Goal: Task Accomplishment & Management: Complete application form

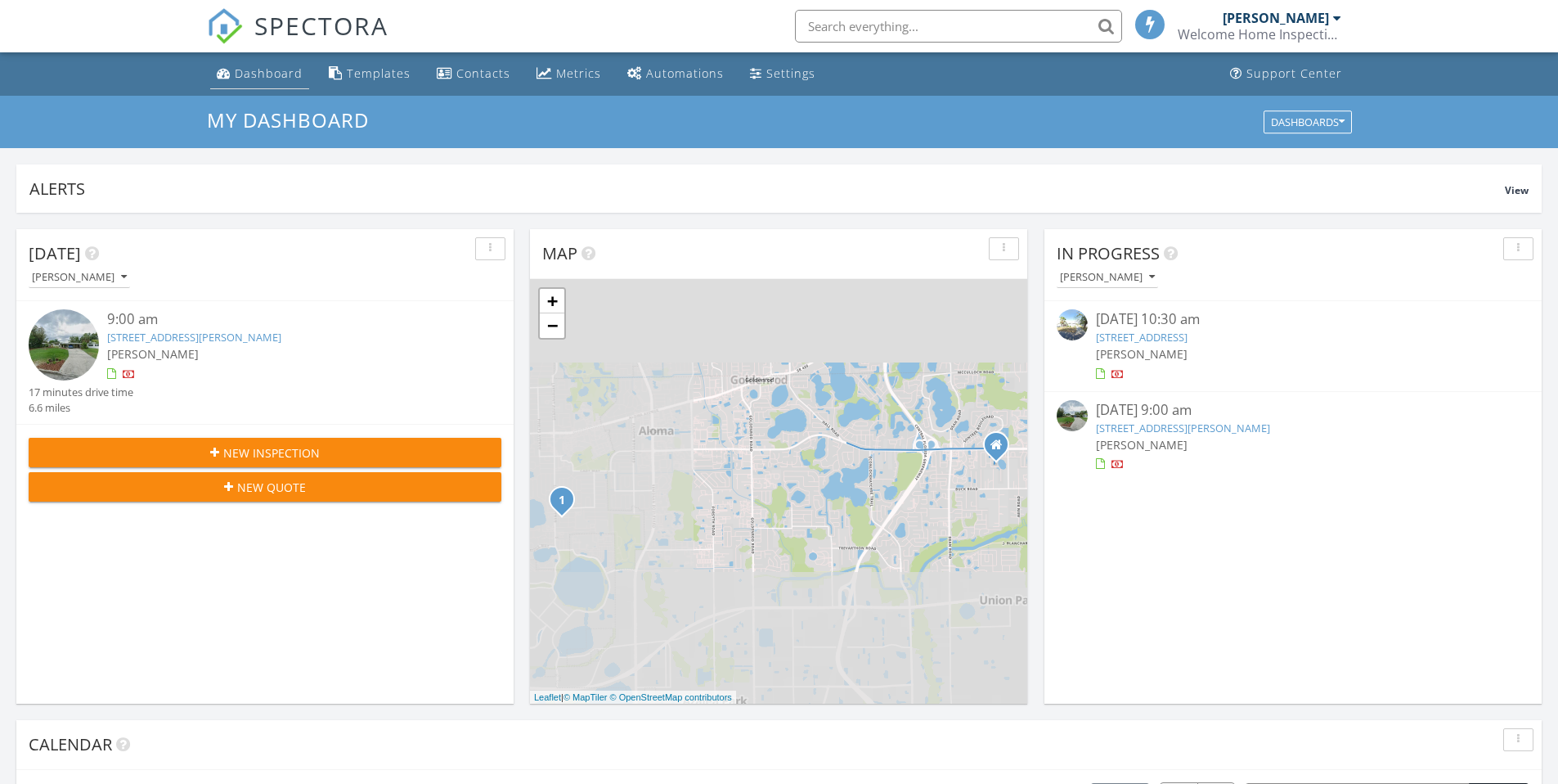
scroll to position [8, 8]
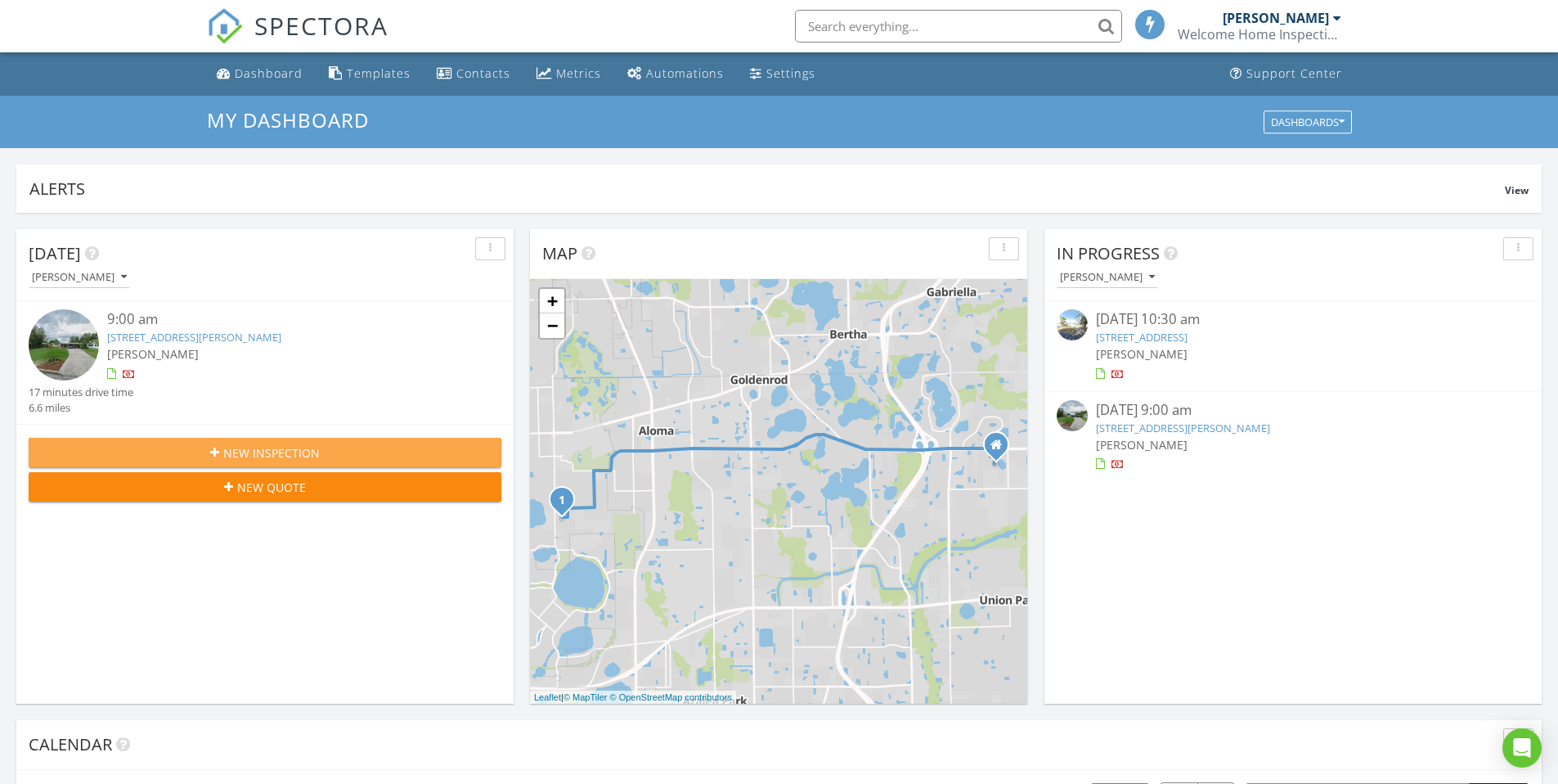
click at [276, 452] on span "New Inspection" at bounding box center [271, 452] width 96 height 18
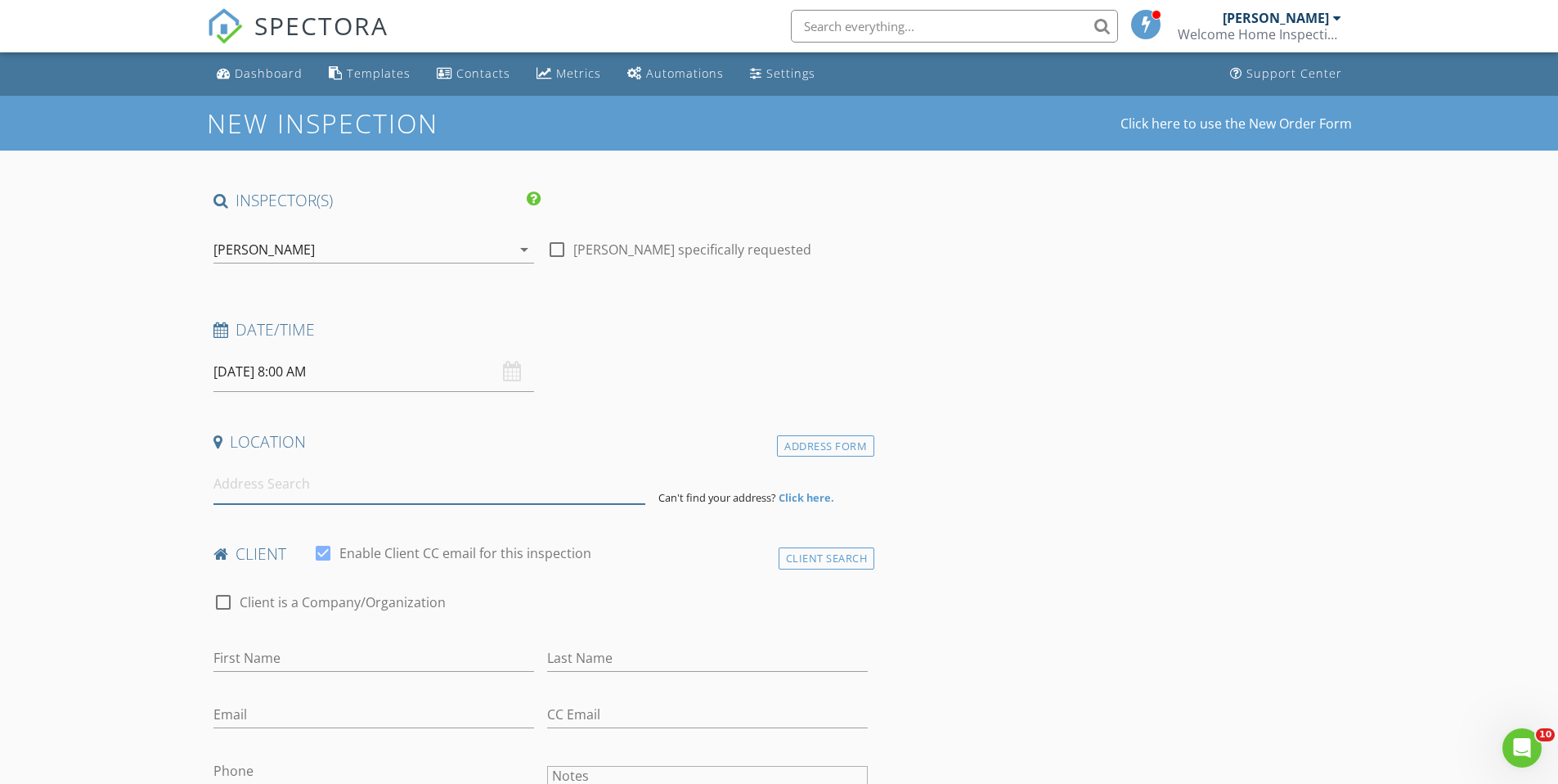
click at [331, 481] on input at bounding box center [430, 484] width 432 height 40
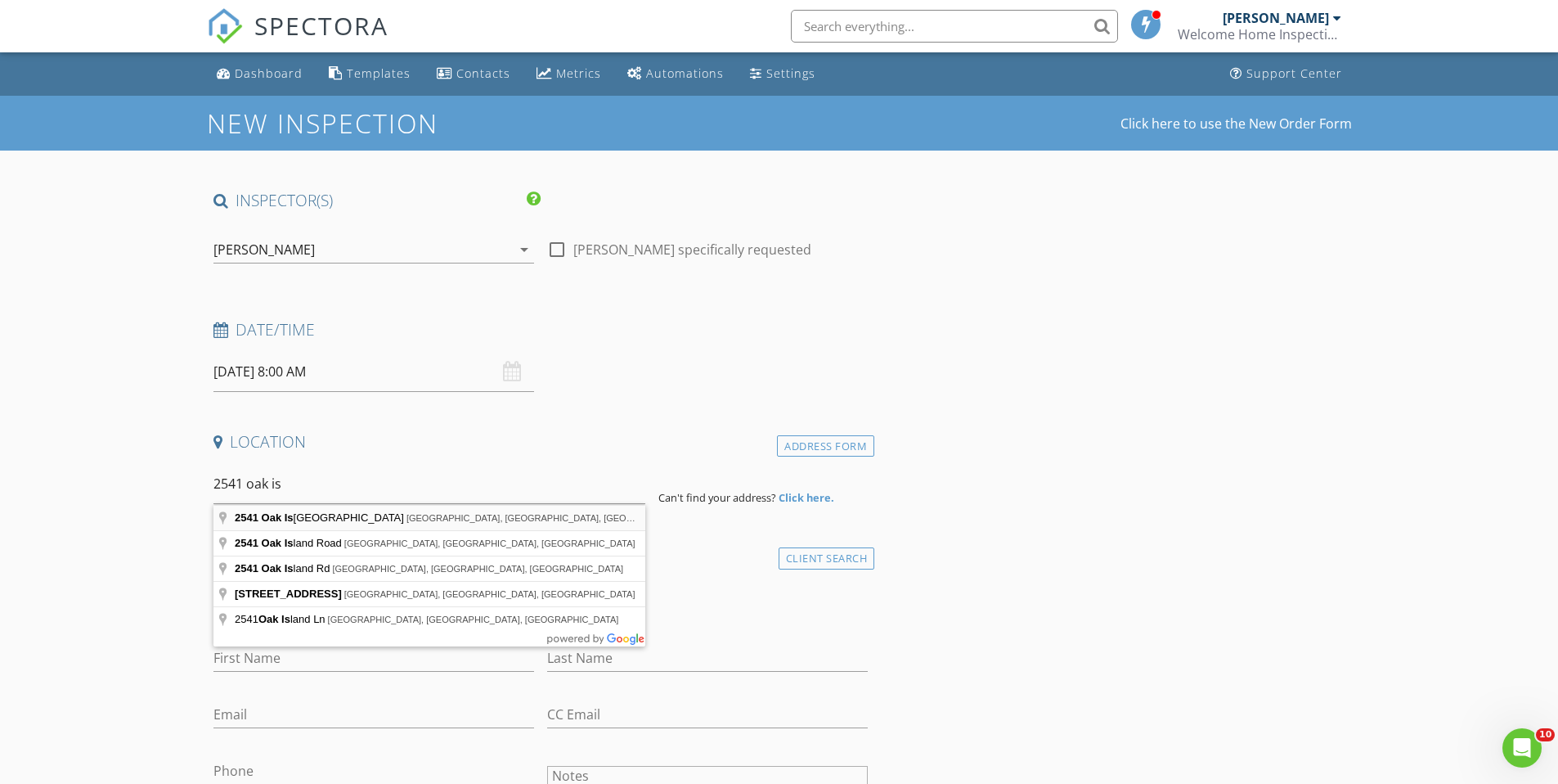
type input "[STREET_ADDRESS]"
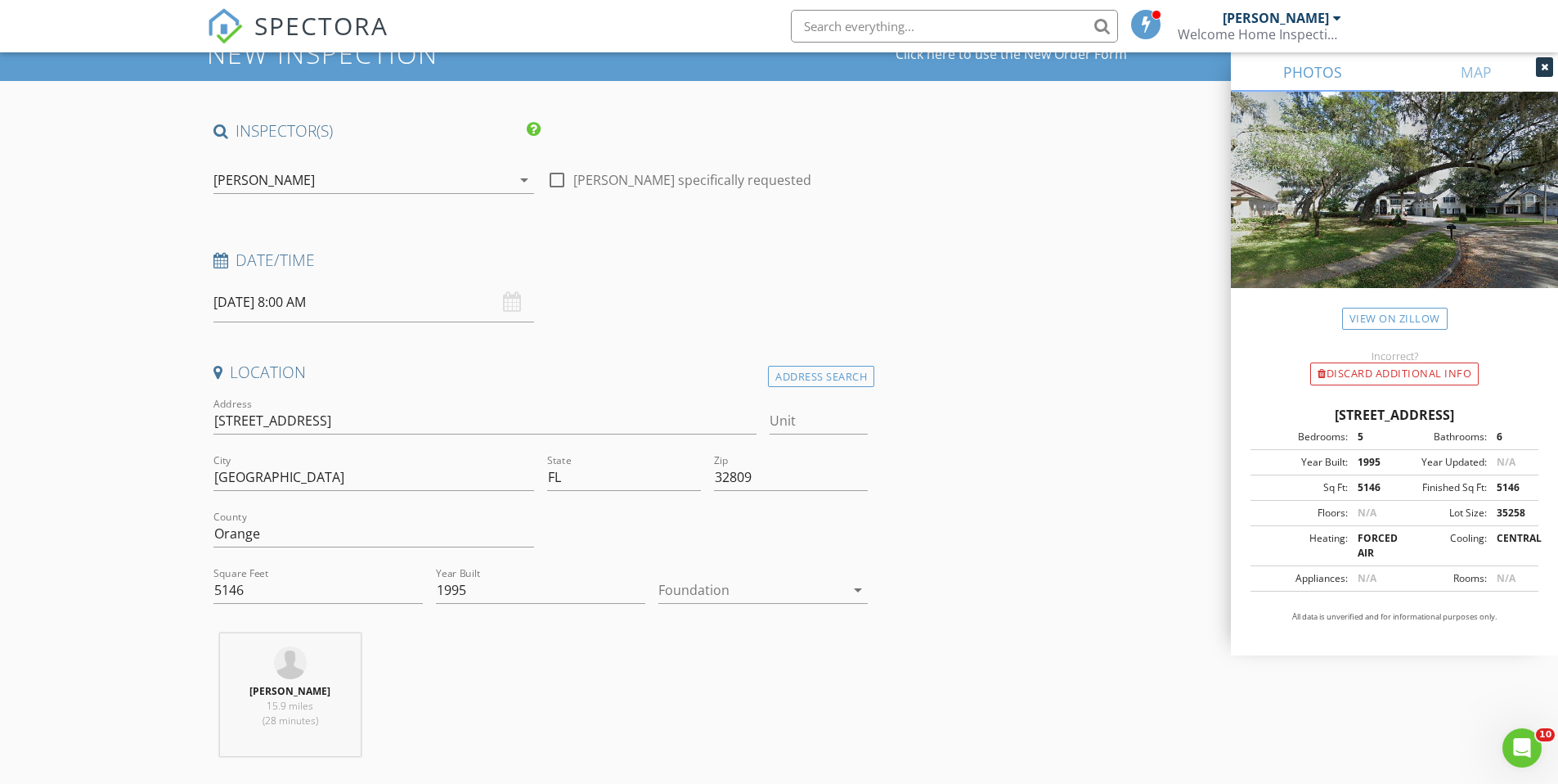
scroll to position [106, 0]
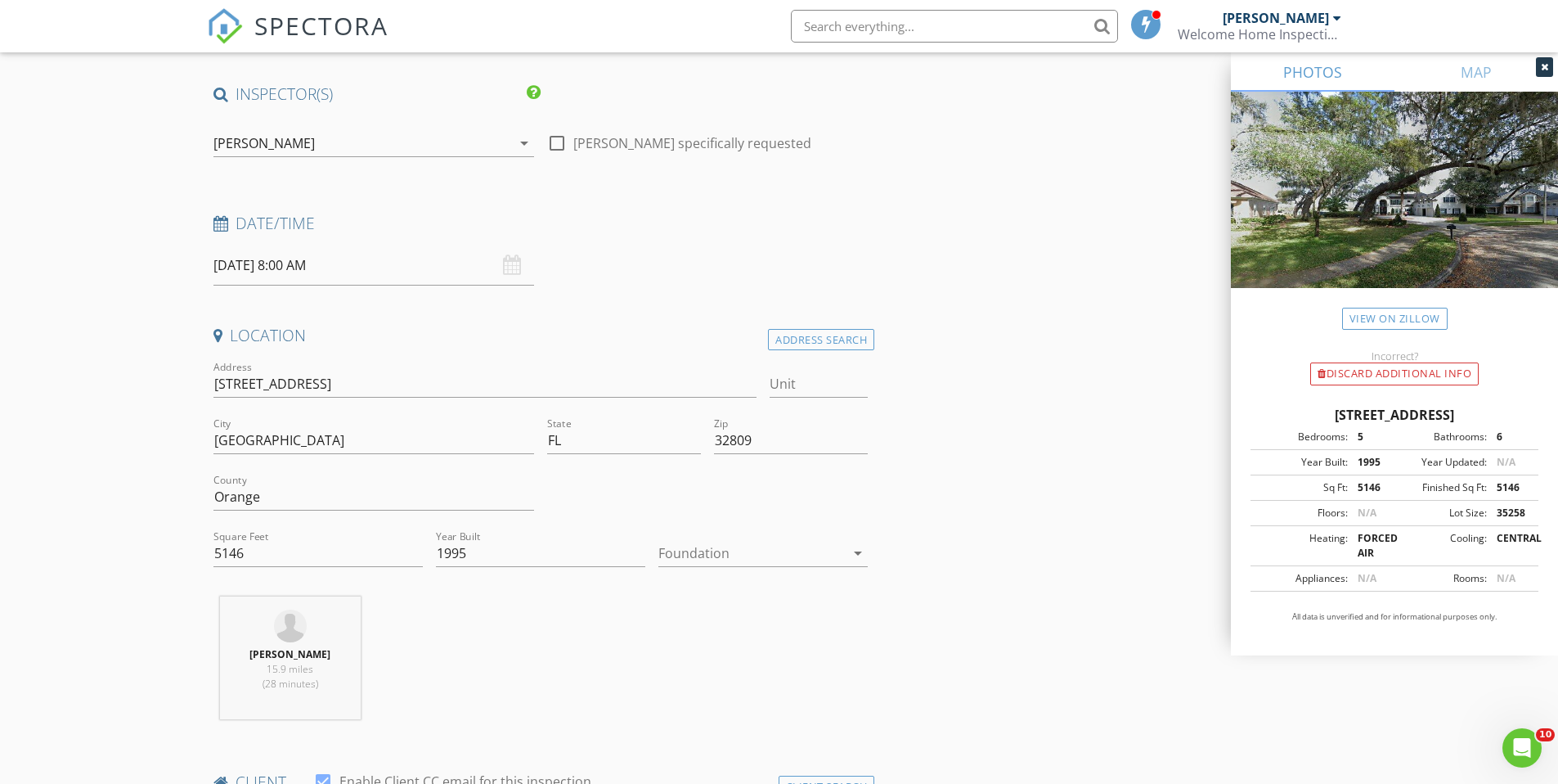
click at [703, 551] on div at bounding box center [751, 553] width 187 height 26
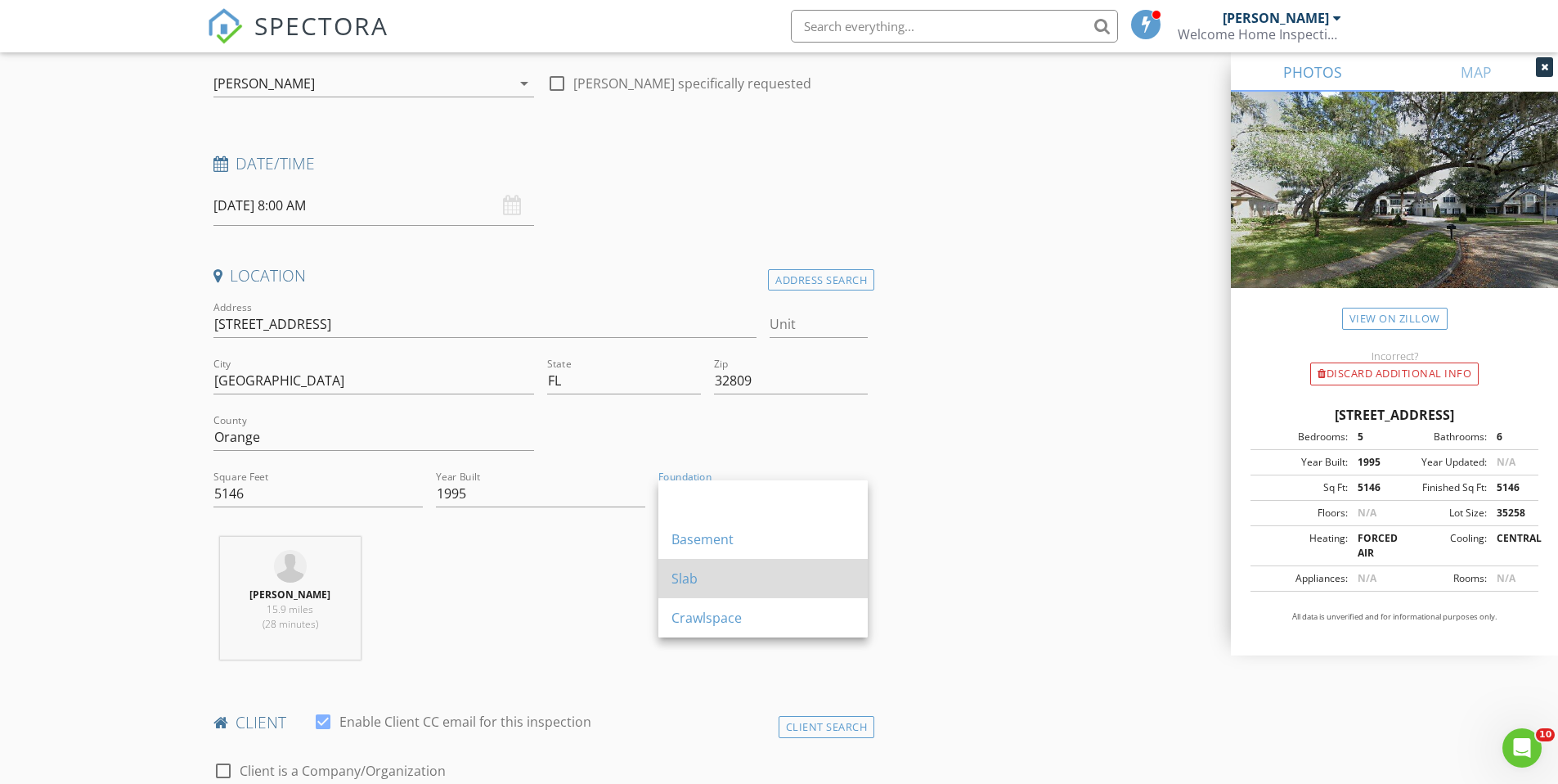
scroll to position [167, 0]
click at [610, 589] on div "[PERSON_NAME] 15.9 miles (28 minutes)" at bounding box center [541, 604] width 668 height 136
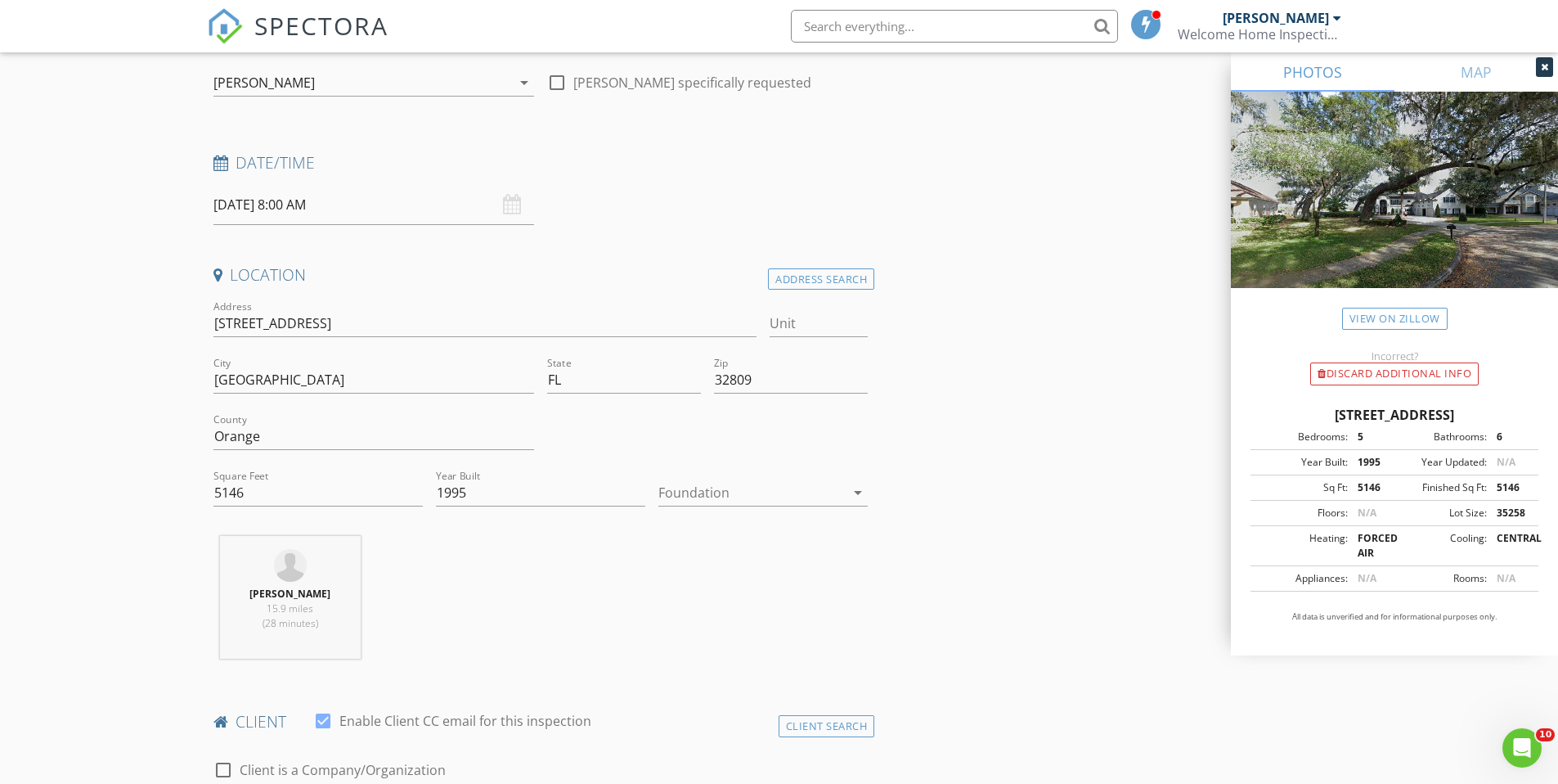
click at [715, 502] on div at bounding box center [751, 492] width 187 height 26
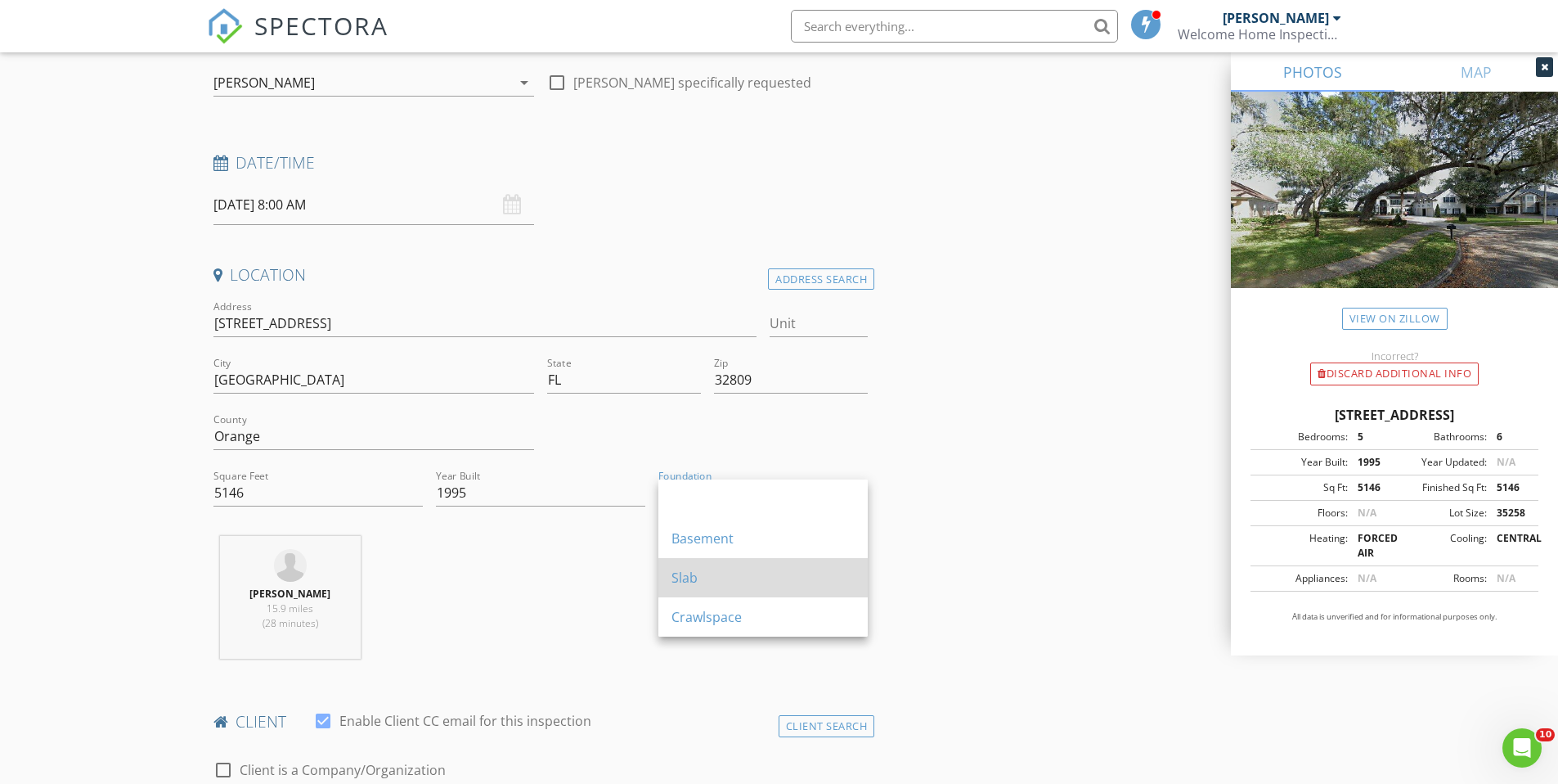
click at [682, 572] on div "Slab" at bounding box center [763, 577] width 183 height 19
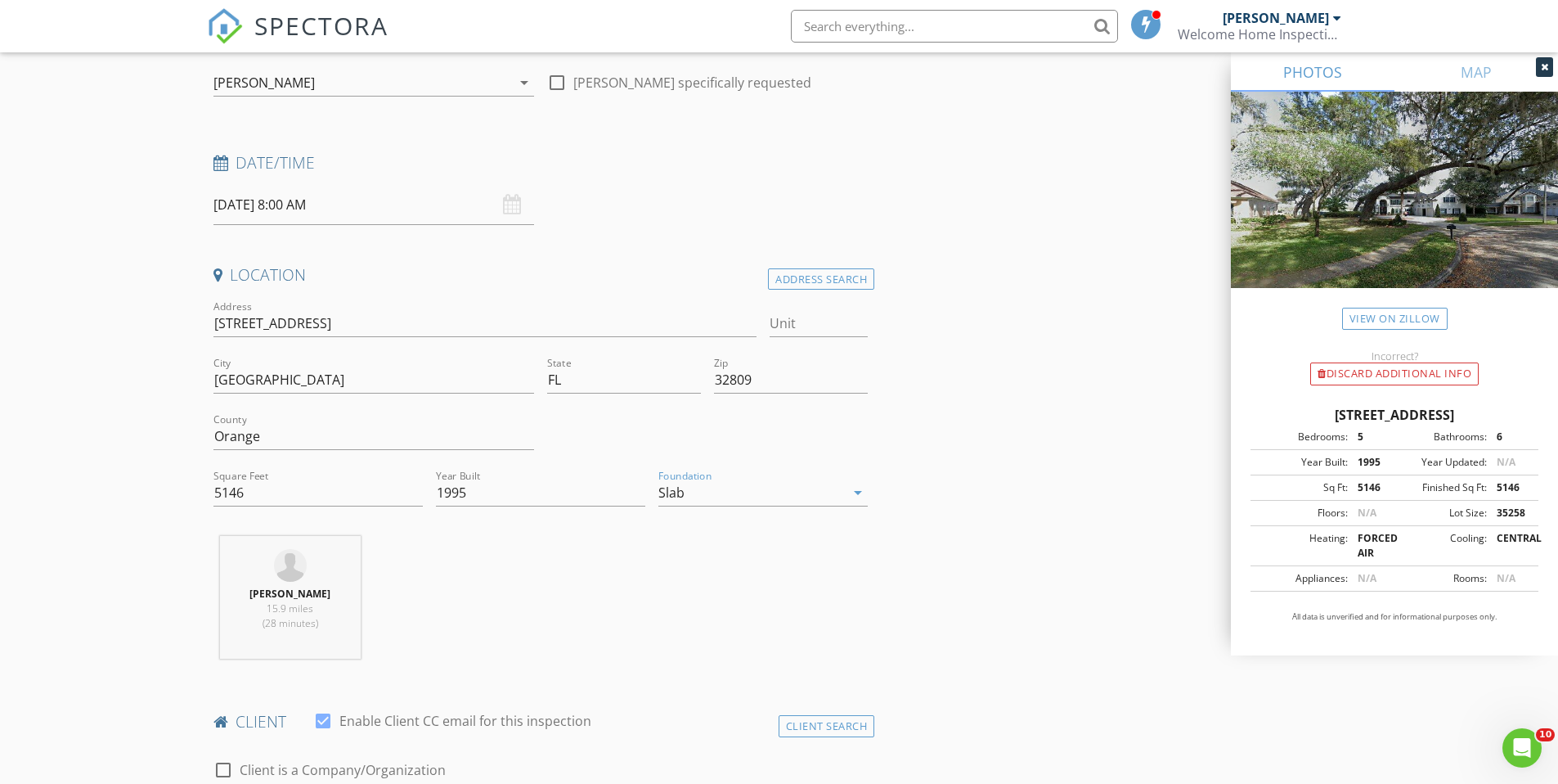
click at [432, 578] on div "[PERSON_NAME] 15.9 miles (28 minutes)" at bounding box center [541, 604] width 668 height 136
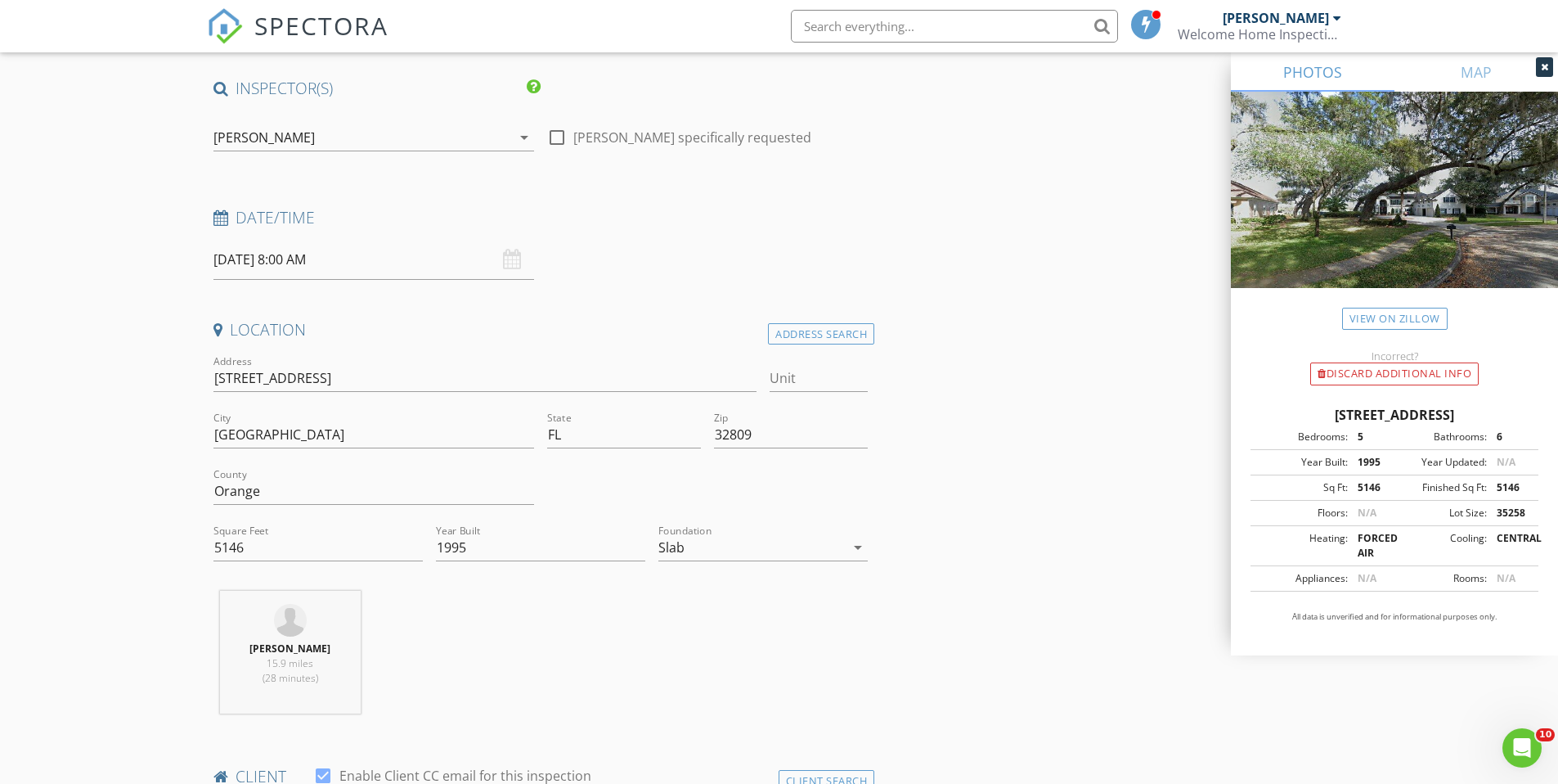
scroll to position [0, 0]
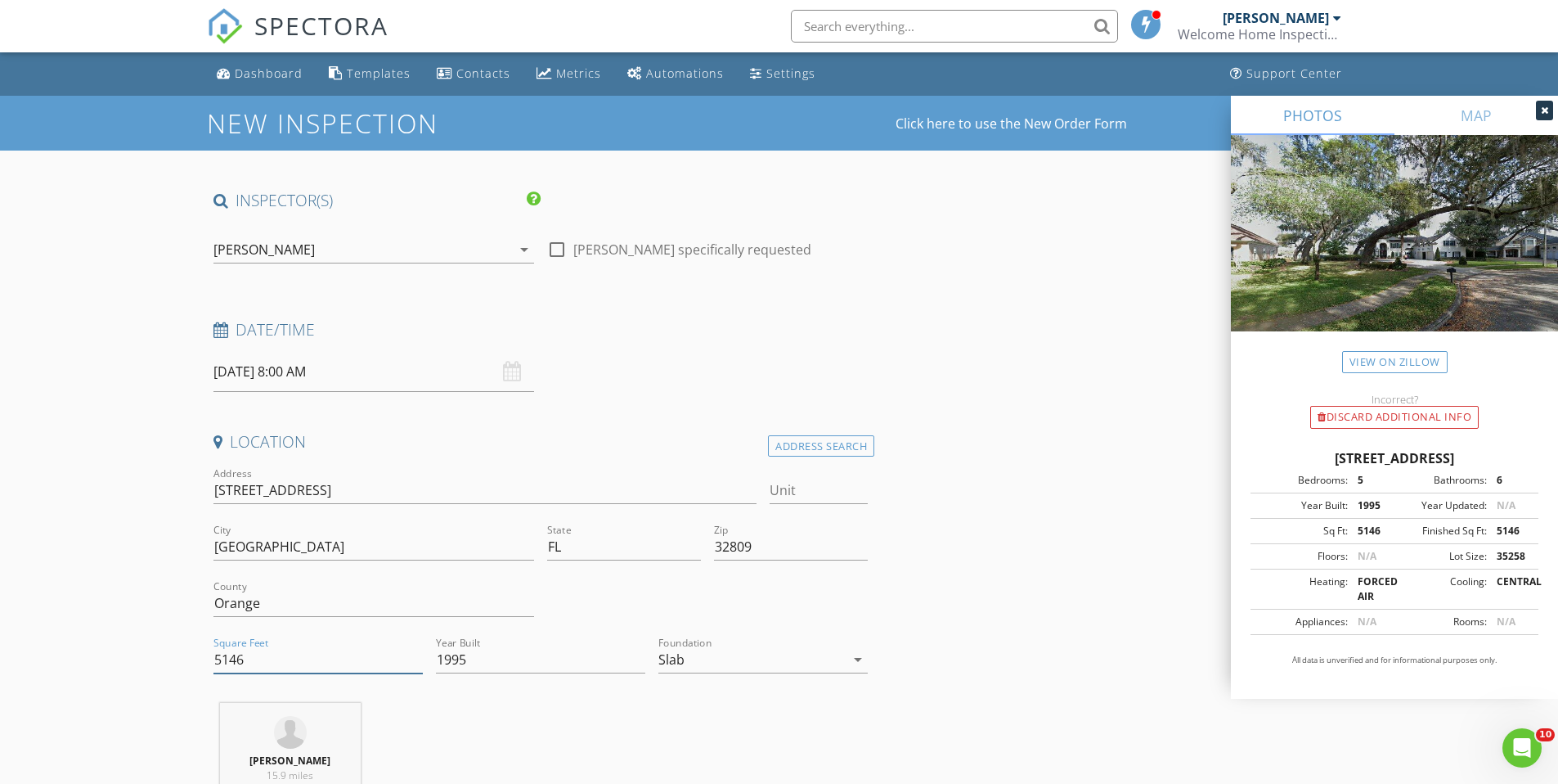
drag, startPoint x: 219, startPoint y: 663, endPoint x: 199, endPoint y: 658, distance: 20.6
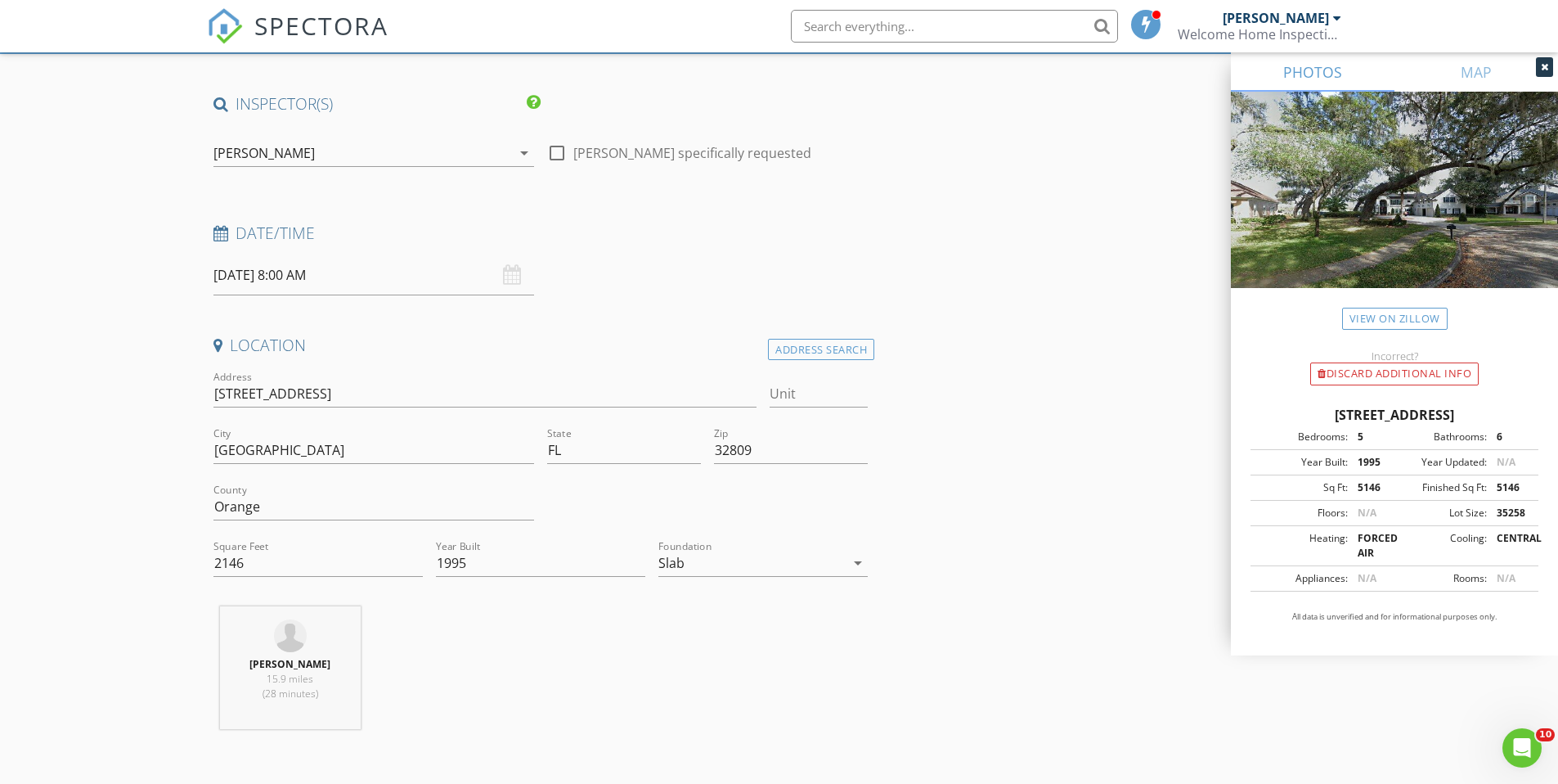
scroll to position [300, 0]
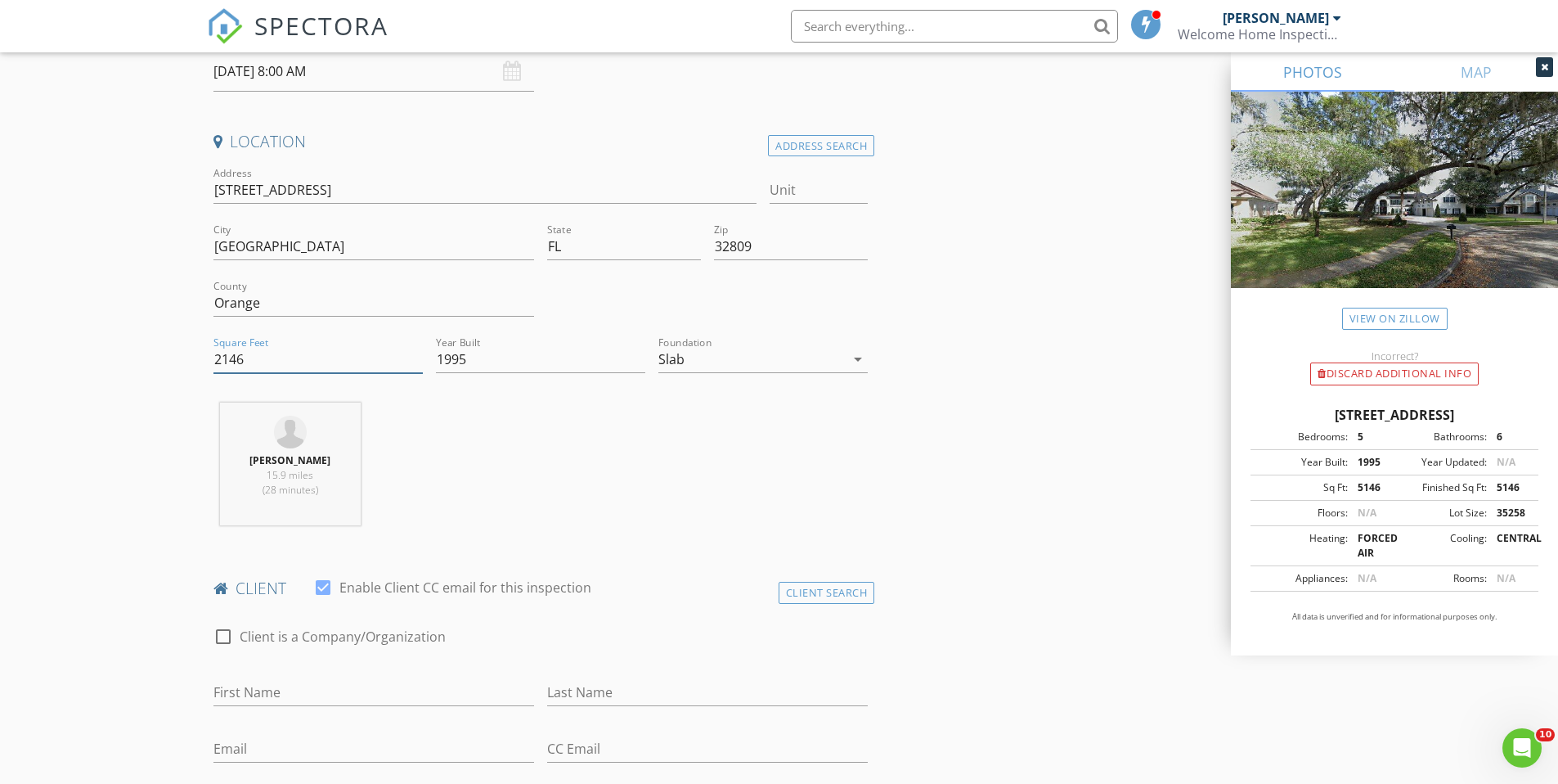
drag, startPoint x: 262, startPoint y: 358, endPoint x: 225, endPoint y: 367, distance: 38.1
click at [225, 367] on input "2146" at bounding box center [318, 359] width 209 height 27
type input "2"
type input "1999"
drag, startPoint x: 683, startPoint y: 480, endPoint x: 677, endPoint y: 494, distance: 15.2
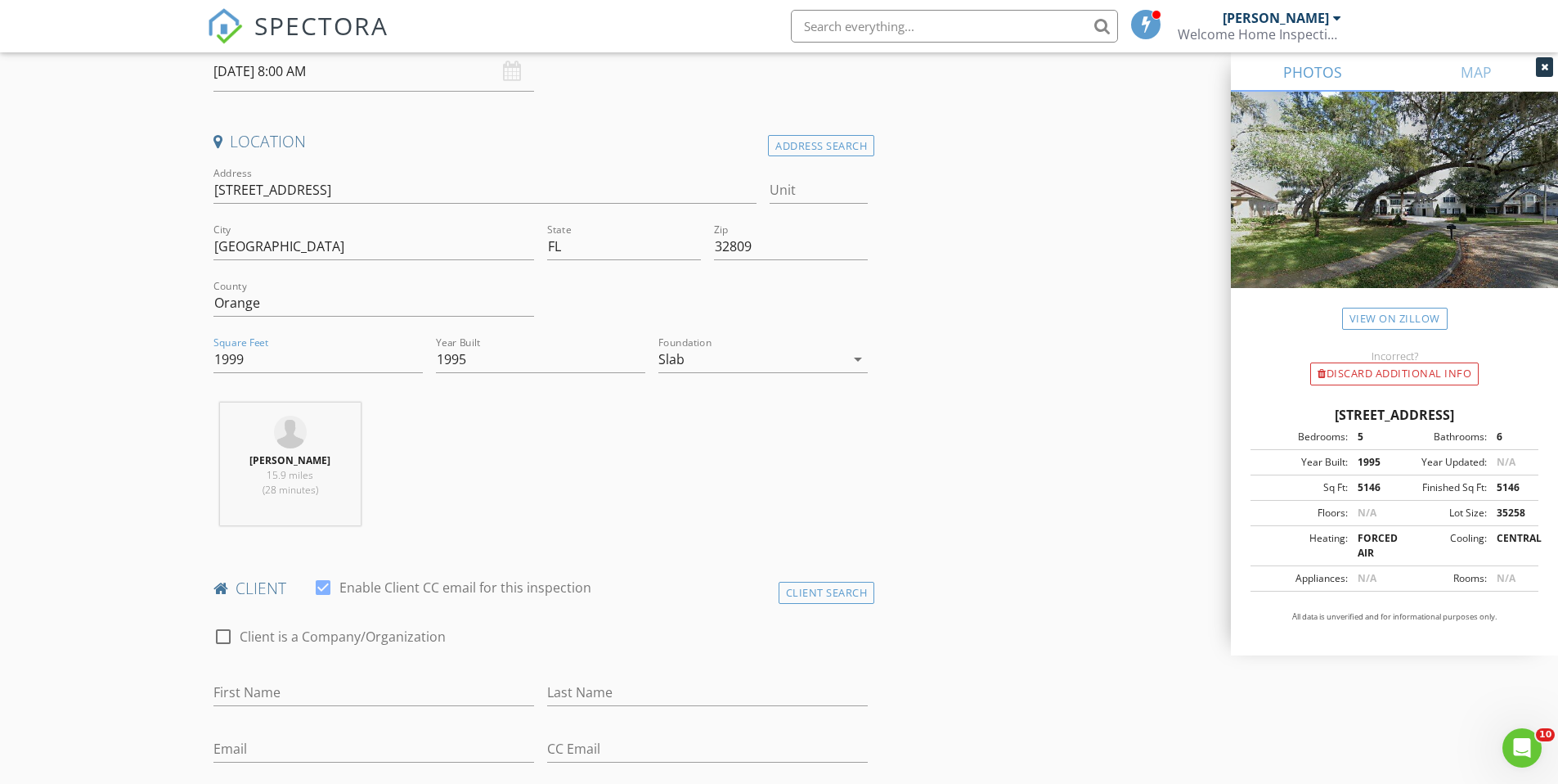
click at [683, 480] on div "[PERSON_NAME] 15.9 miles (28 minutes)" at bounding box center [541, 470] width 668 height 136
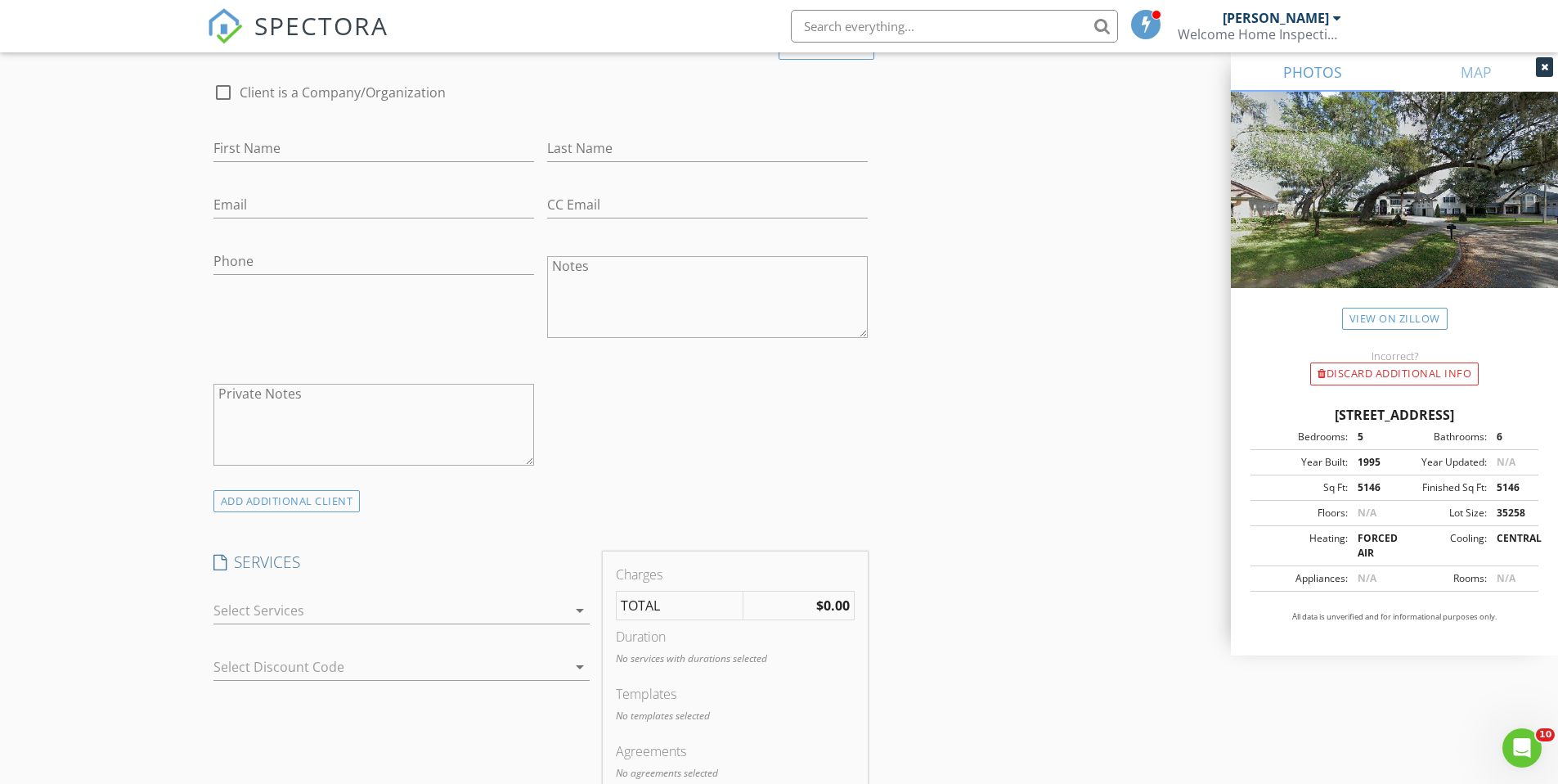
scroll to position [1008, 0]
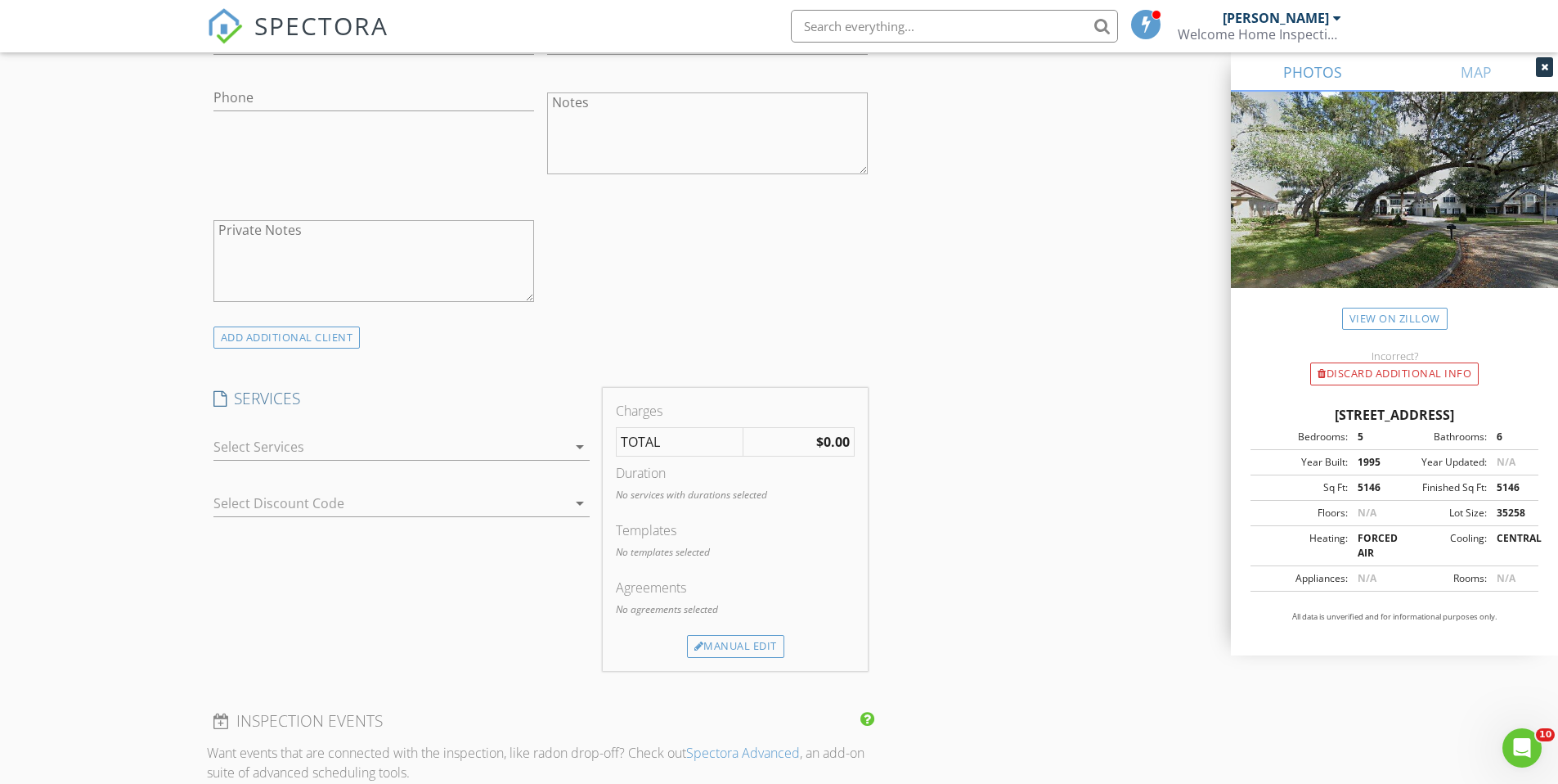
click at [312, 446] on div at bounding box center [390, 446] width 353 height 26
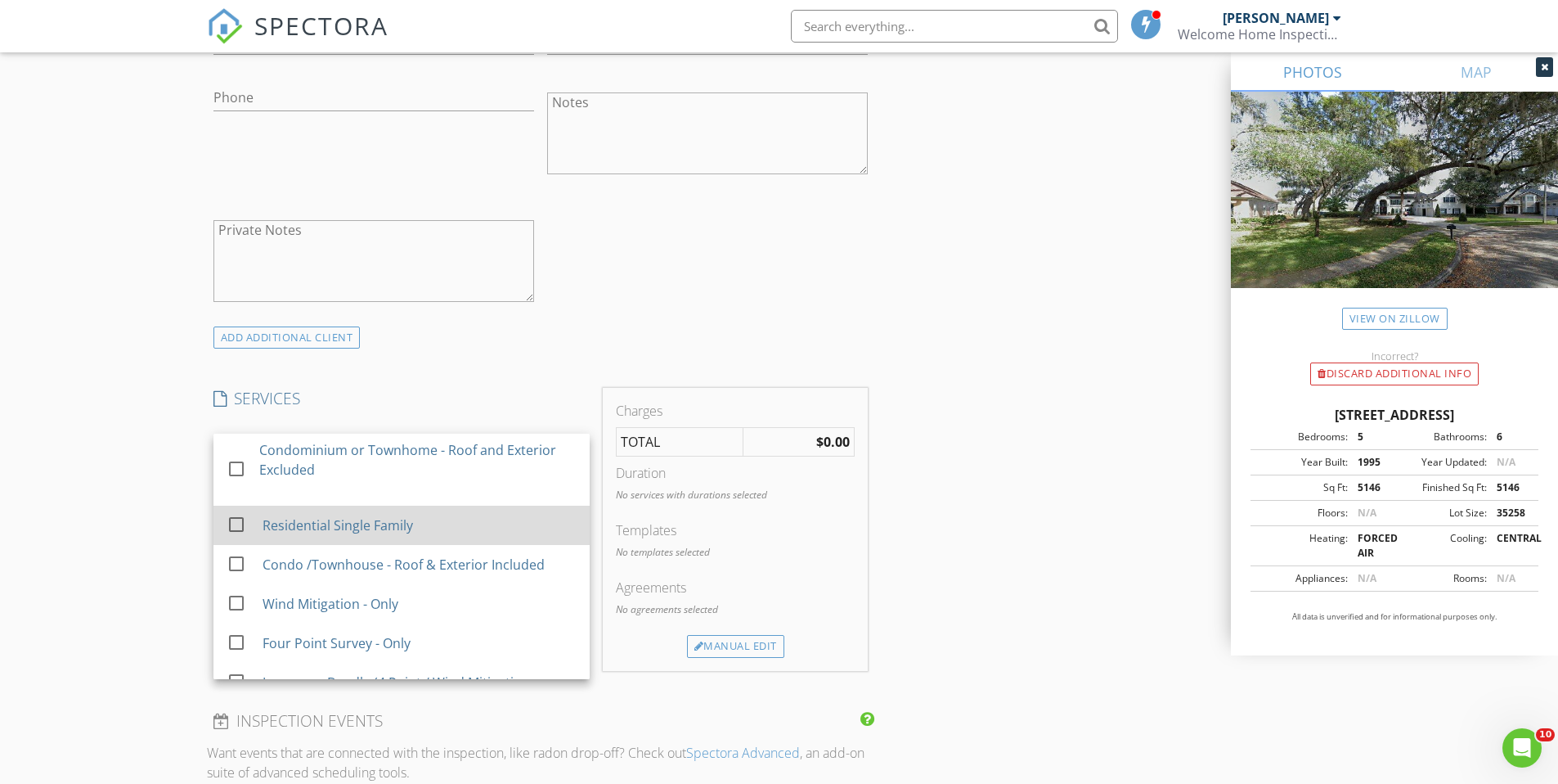
click at [239, 527] on div at bounding box center [236, 524] width 28 height 28
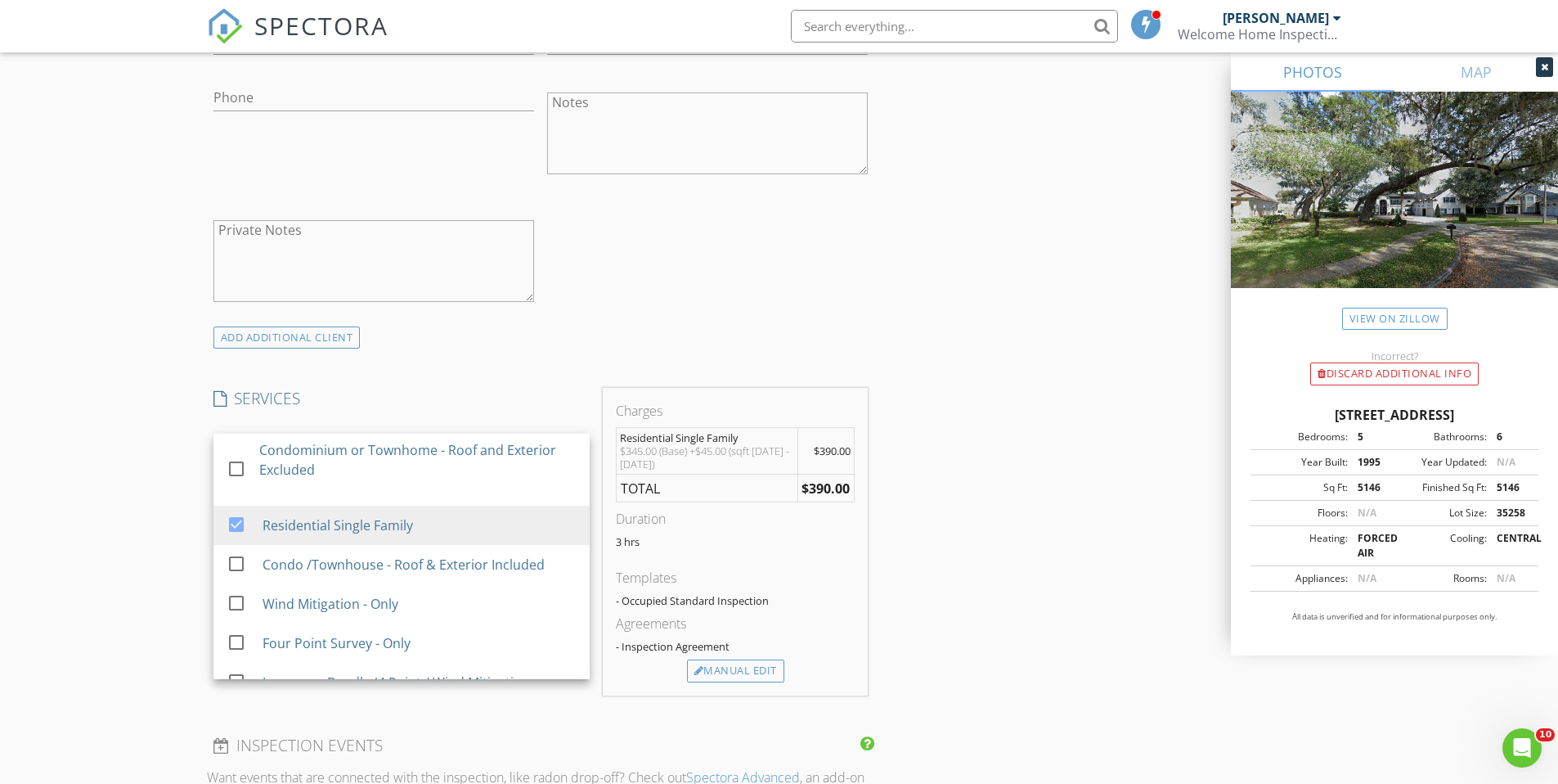
click at [916, 513] on div "INSPECTOR(S) check_box [PERSON_NAME] PRIMARY [PERSON_NAME] arrow_drop_down chec…" at bounding box center [779, 627] width 1145 height 2891
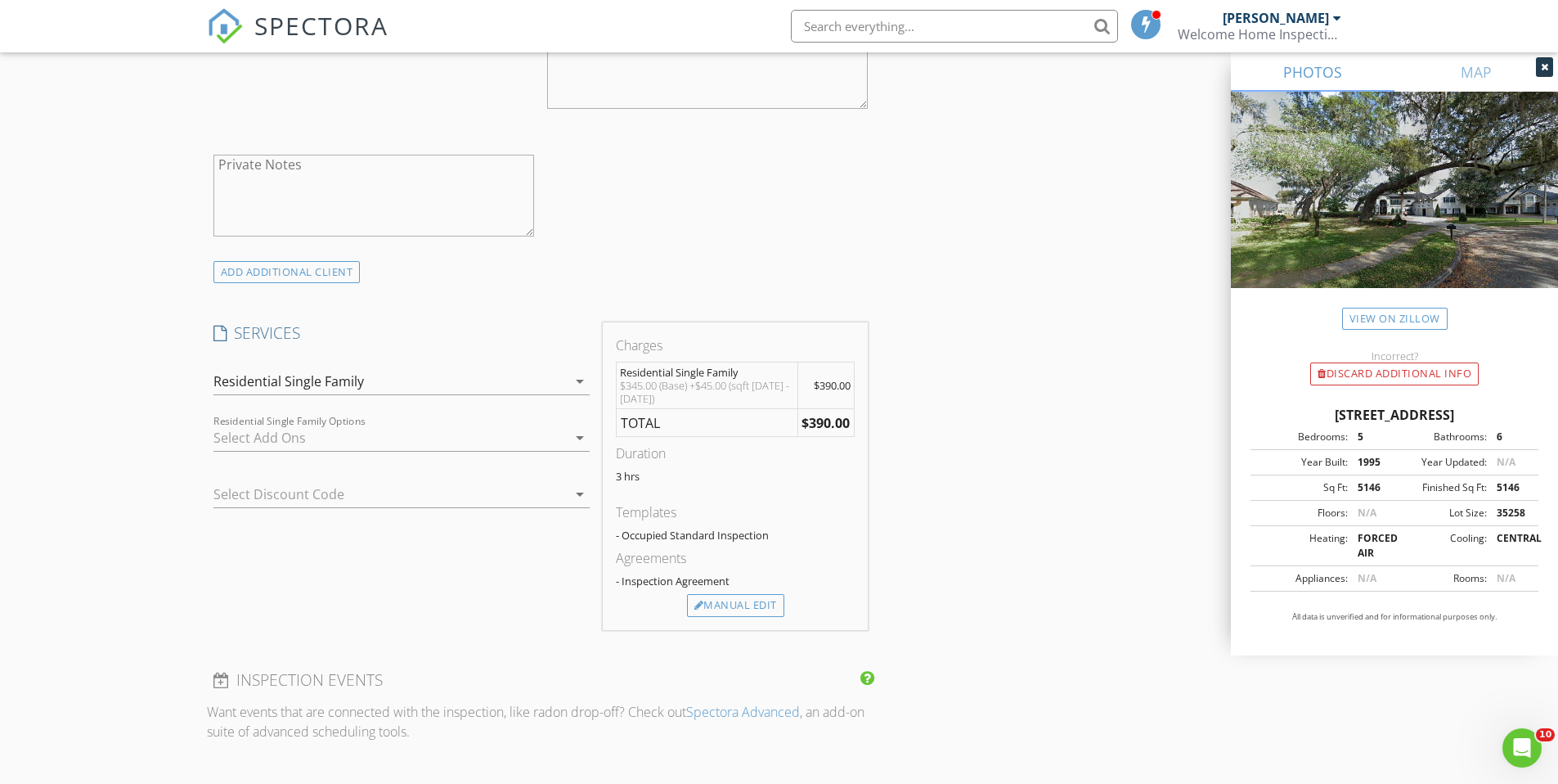
scroll to position [1069, 0]
click at [556, 379] on div "Residential Single Family" at bounding box center [390, 384] width 353 height 26
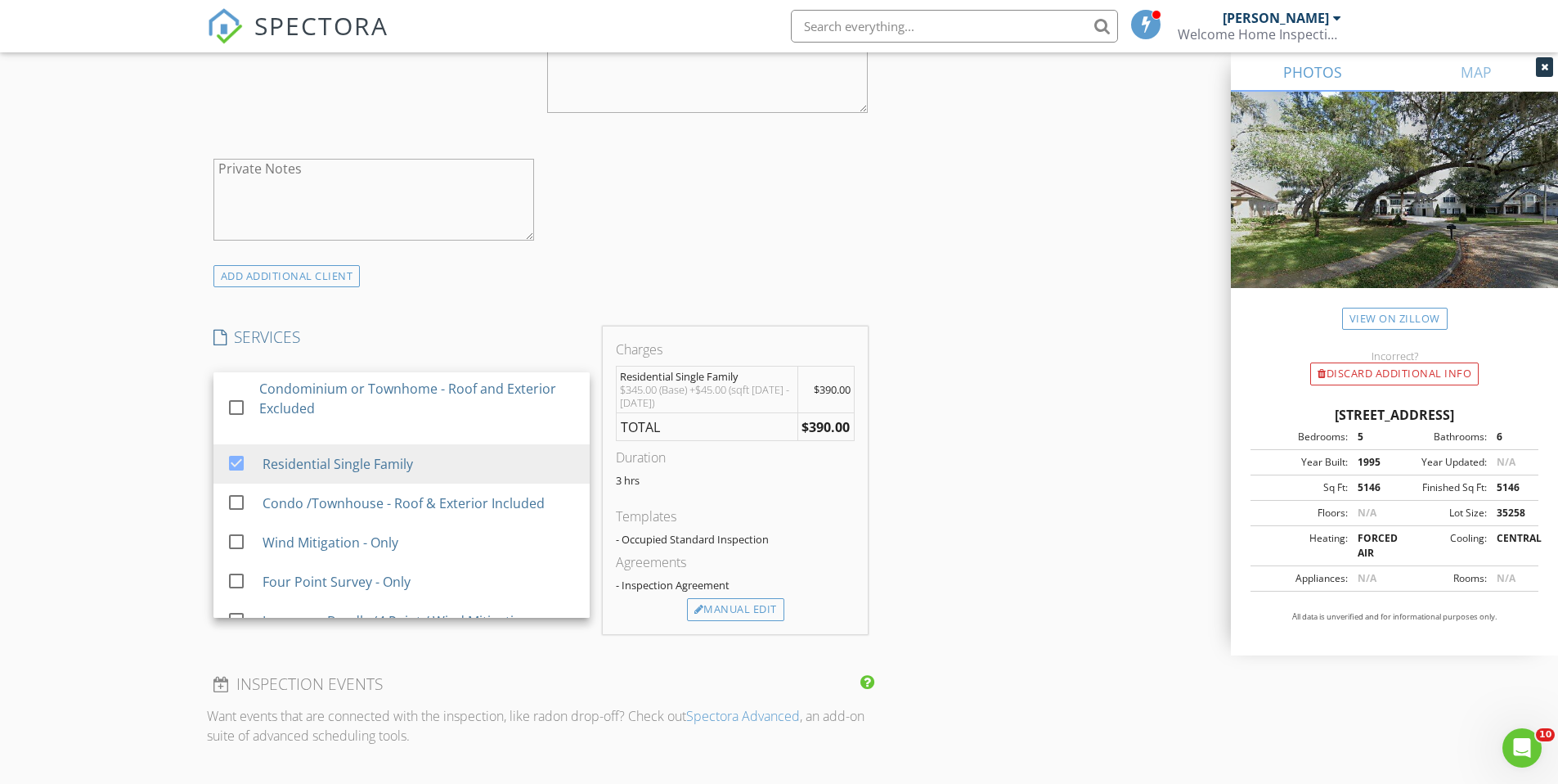
click at [926, 440] on div "INSPECTOR(S) check_box [PERSON_NAME] PRIMARY [PERSON_NAME] arrow_drop_down chec…" at bounding box center [779, 565] width 1145 height 2891
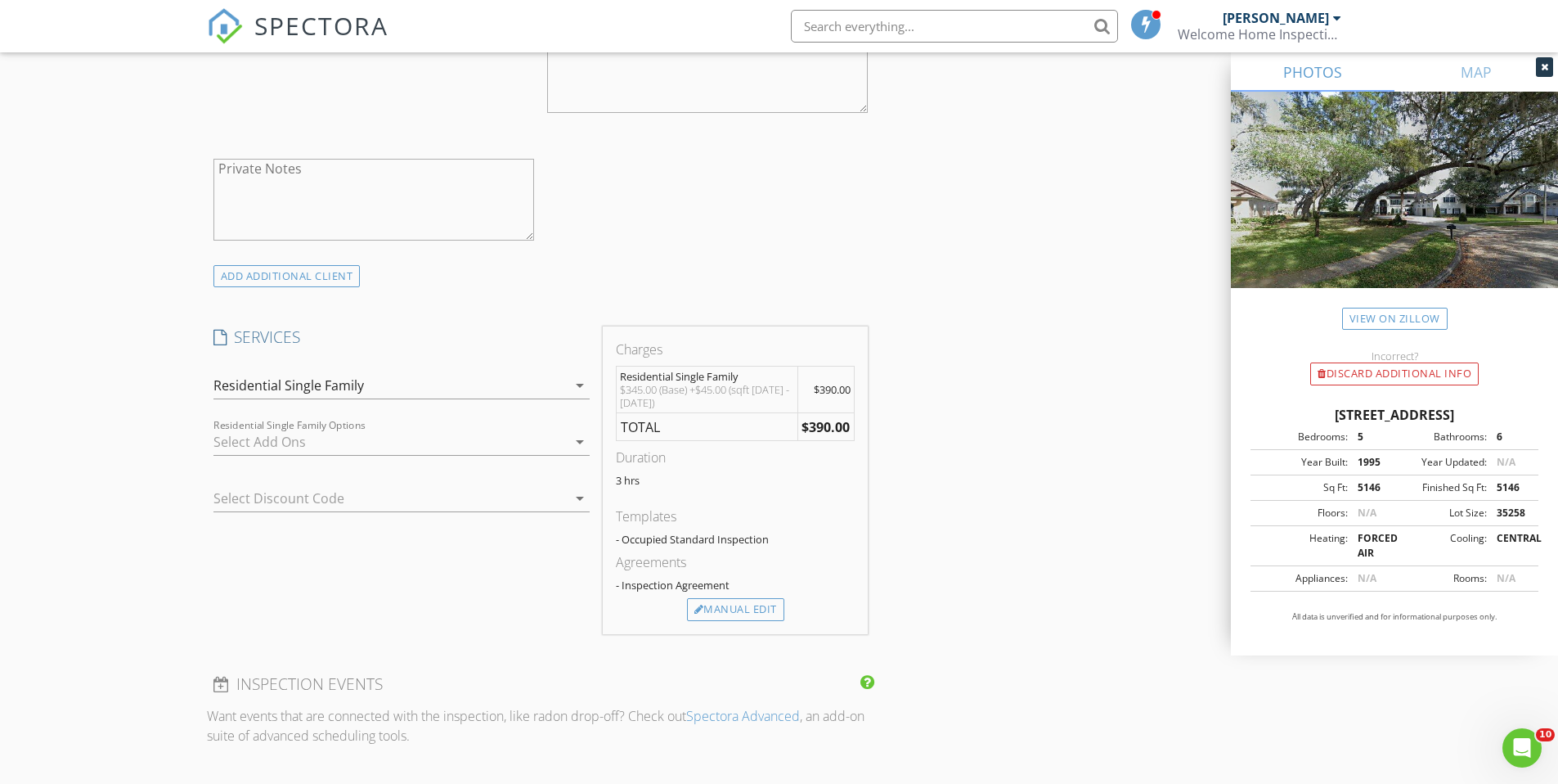
click at [922, 484] on div "INSPECTOR(S) check_box [PERSON_NAME] PRIMARY [PERSON_NAME] arrow_drop_down chec…" at bounding box center [779, 565] width 1145 height 2891
click at [957, 493] on div "INSPECTOR(S) check_box [PERSON_NAME] PRIMARY [PERSON_NAME] arrow_drop_down chec…" at bounding box center [779, 565] width 1145 height 2891
click at [922, 518] on div "INSPECTOR(S) check_box [PERSON_NAME] PRIMARY [PERSON_NAME] arrow_drop_down chec…" at bounding box center [779, 565] width 1145 height 2891
click at [916, 431] on div "INSPECTOR(S) check_box [PERSON_NAME] PRIMARY [PERSON_NAME] arrow_drop_down chec…" at bounding box center [779, 565] width 1145 height 2891
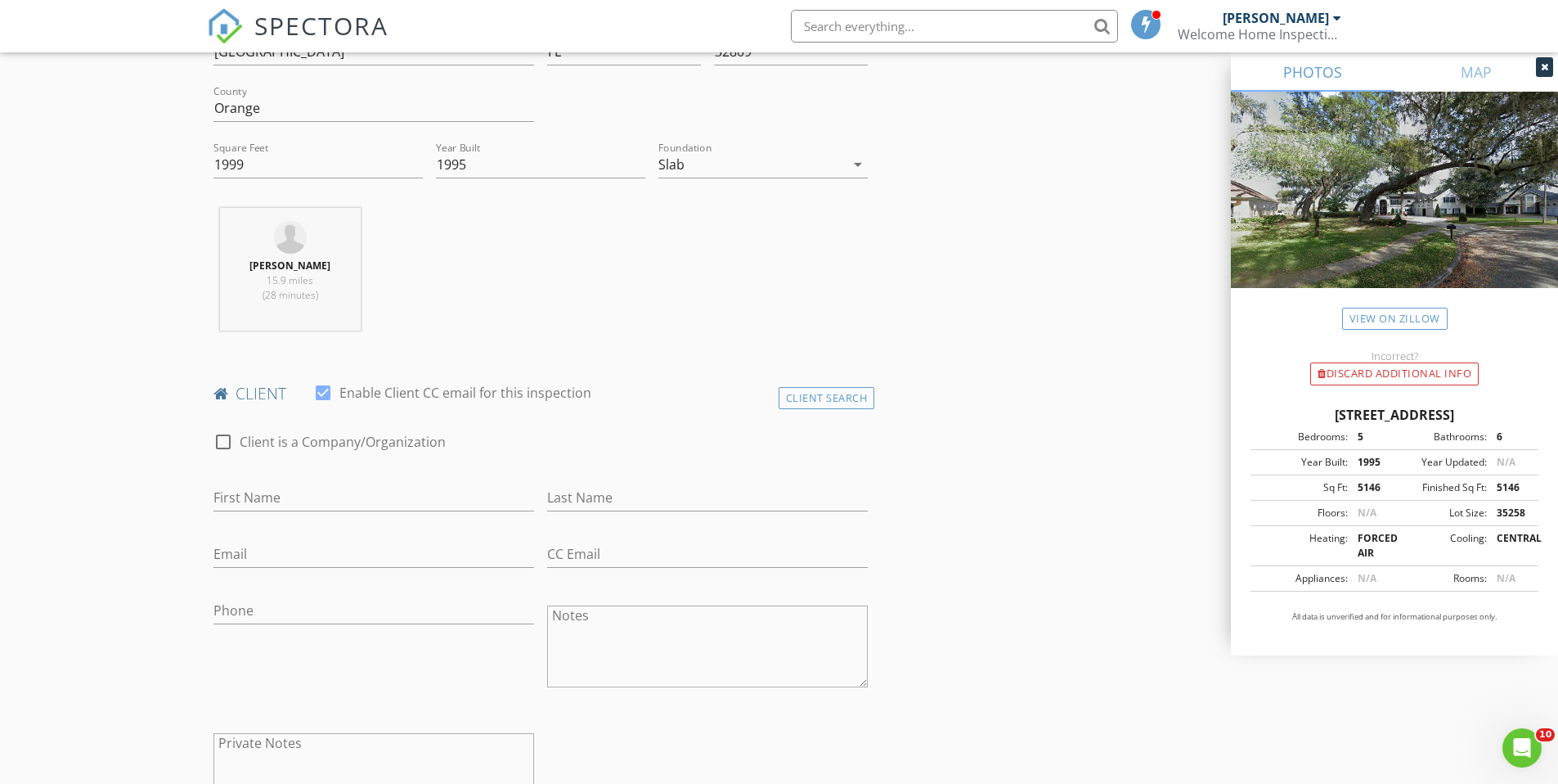
scroll to position [440, 0]
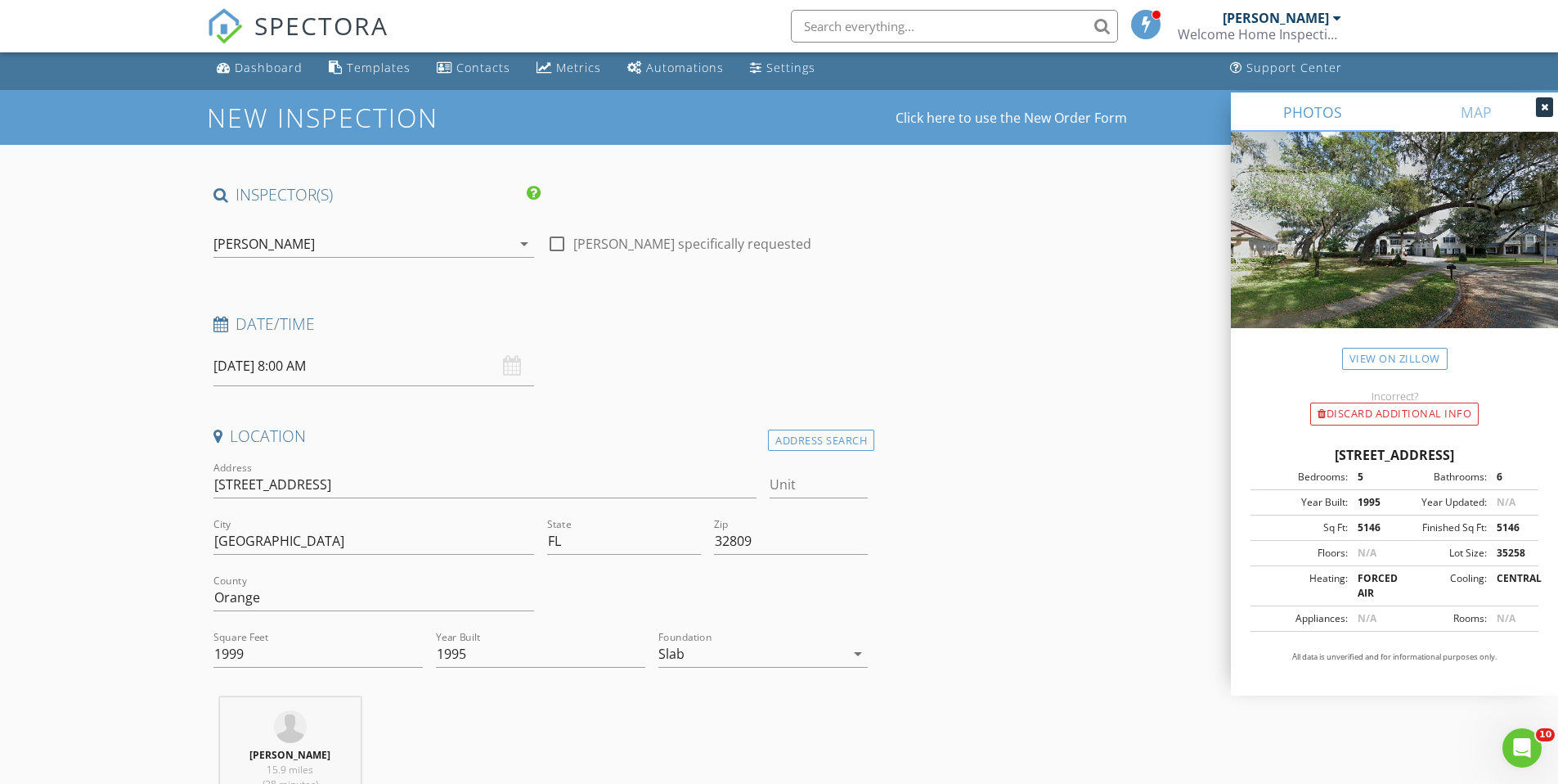
scroll to position [7, 0]
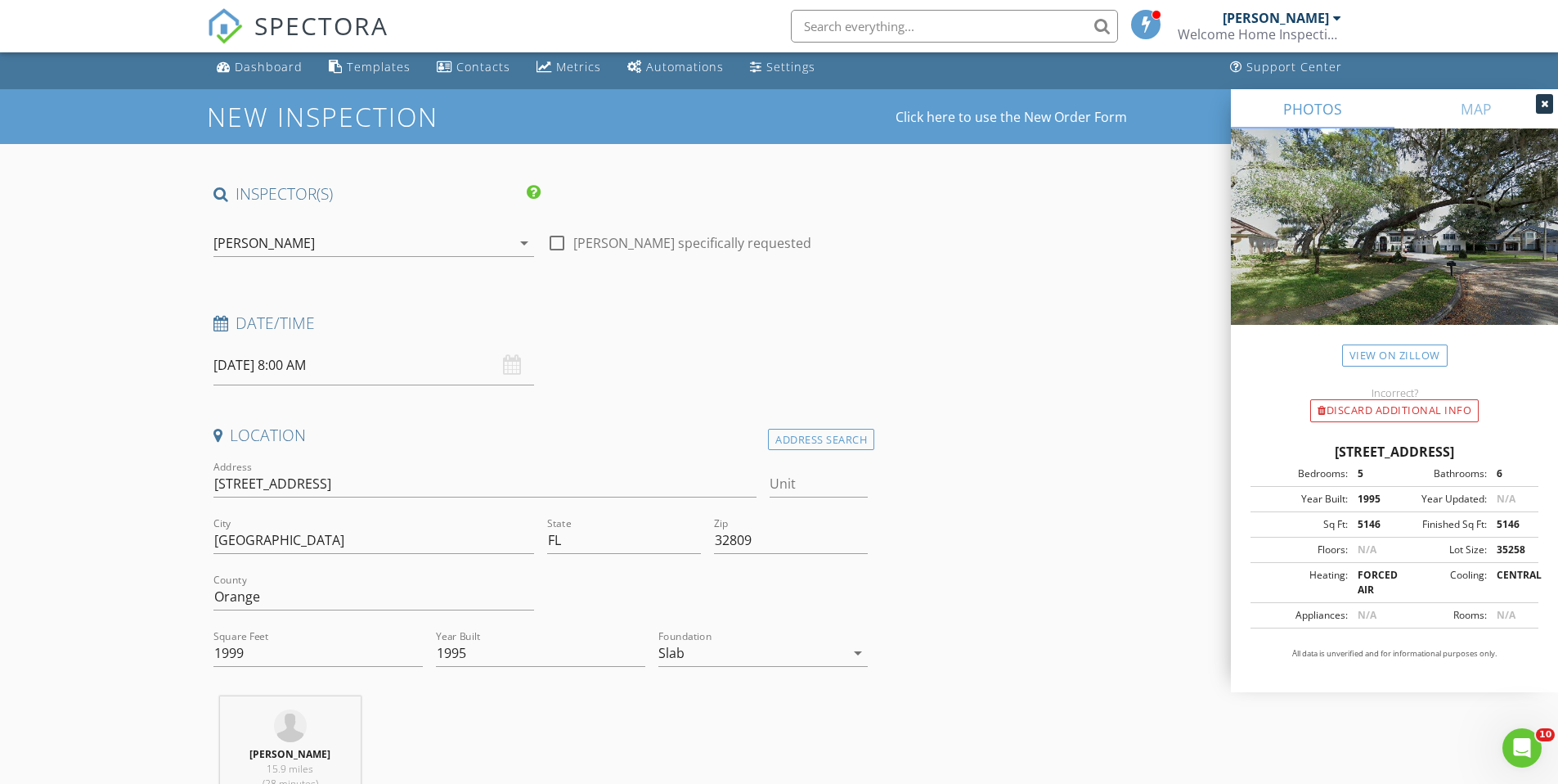
drag, startPoint x: 1020, startPoint y: 627, endPoint x: 1023, endPoint y: 614, distance: 13.3
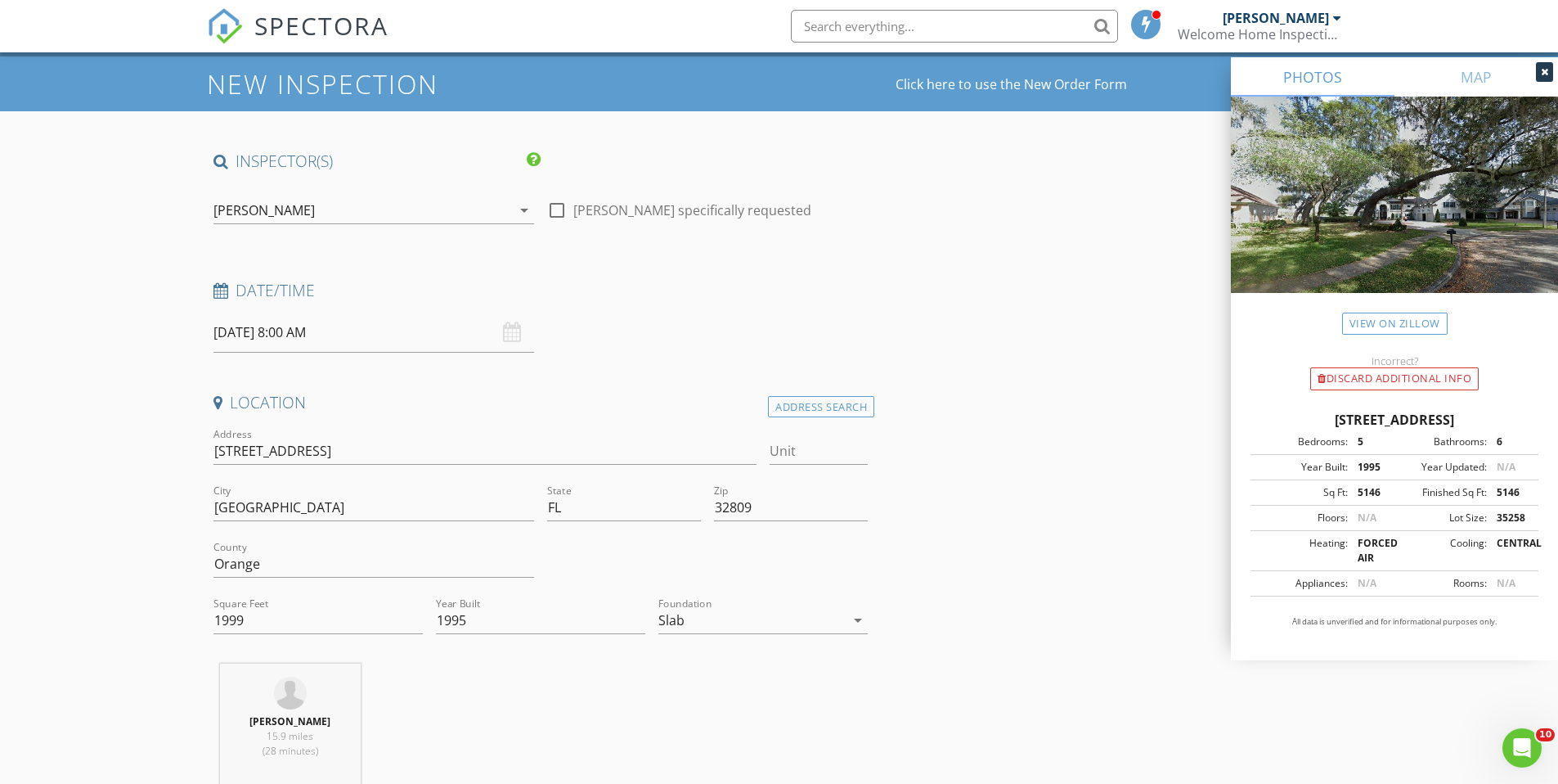
scroll to position [38, 0]
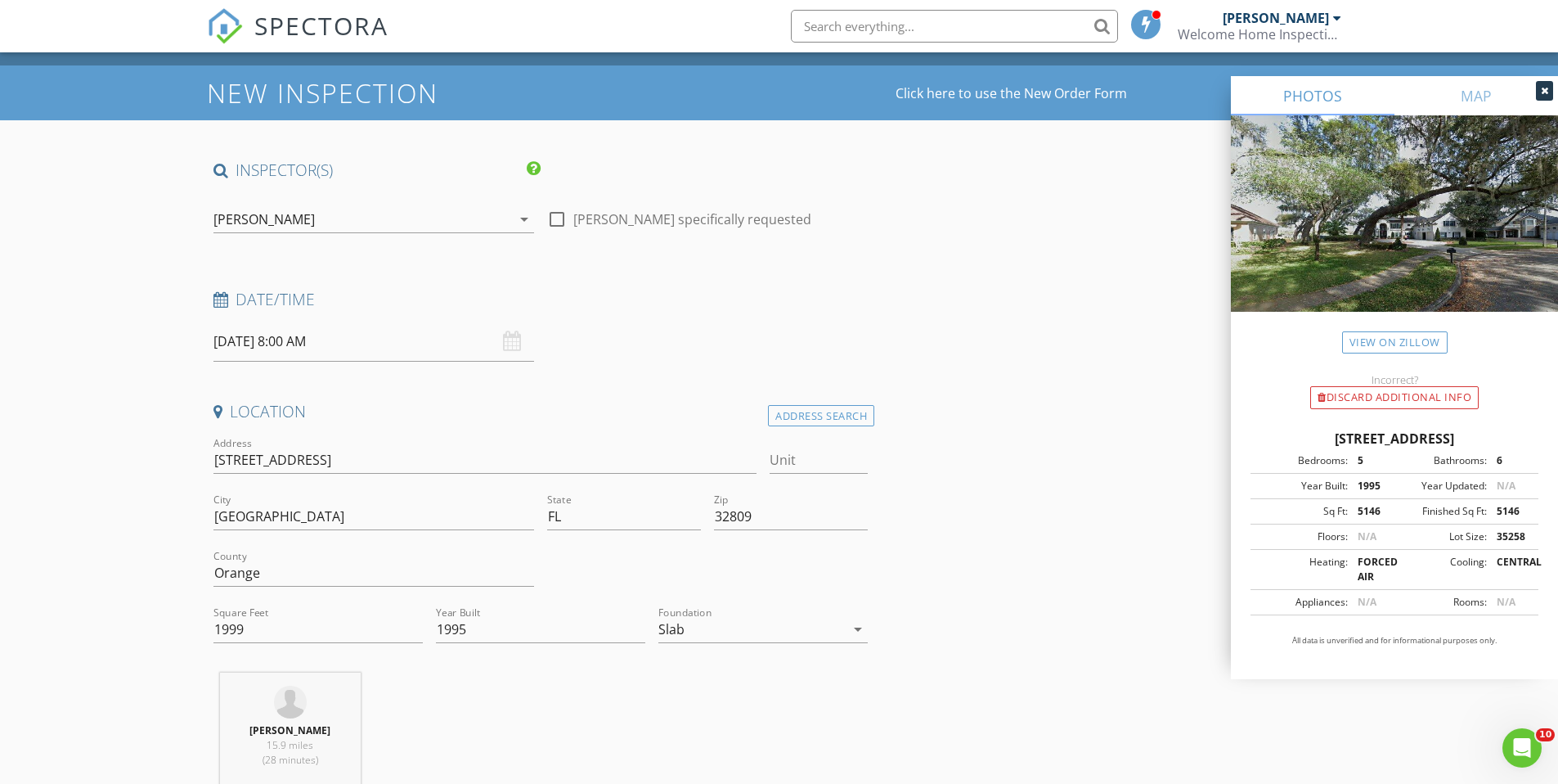
scroll to position [31, 0]
